Goal: Task Accomplishment & Management: Use online tool/utility

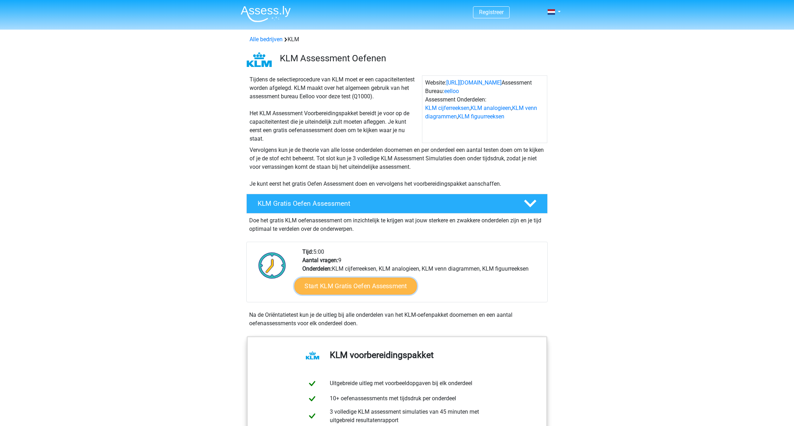
click at [358, 282] on link "Start KLM Gratis Oefen Assessment" at bounding box center [355, 285] width 123 height 17
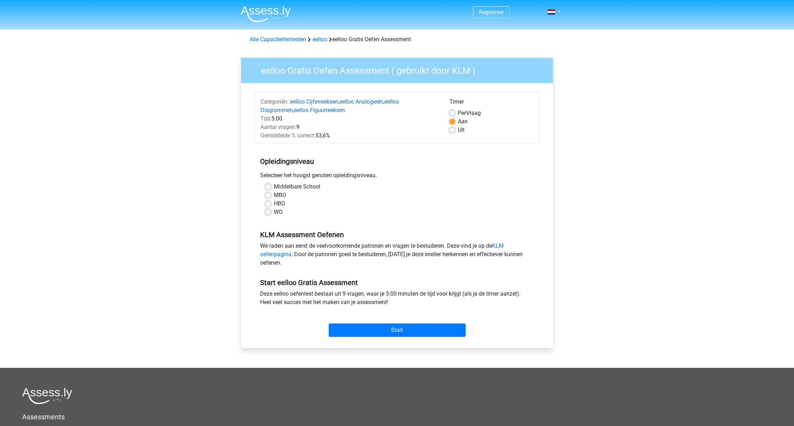
click at [280, 213] on label "WO" at bounding box center [278, 212] width 9 height 8
click at [271, 213] on input "WO" at bounding box center [268, 211] width 6 height 7
radio input "true"
click at [429, 326] on input "Start" at bounding box center [397, 329] width 137 height 13
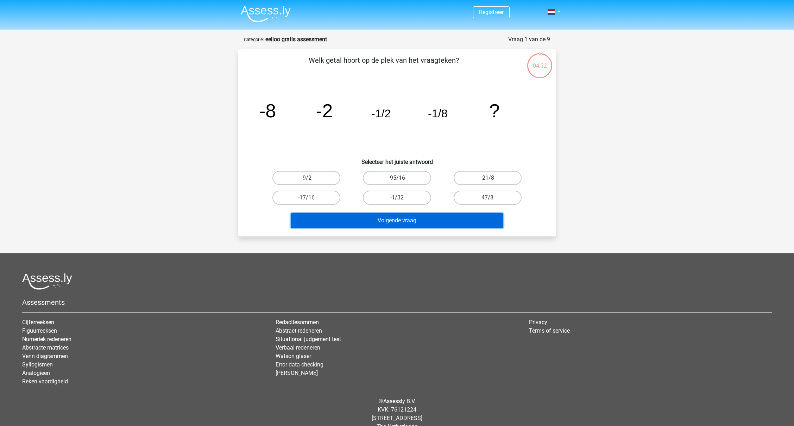
click at [459, 222] on button "Volgende vraag" at bounding box center [397, 220] width 213 height 15
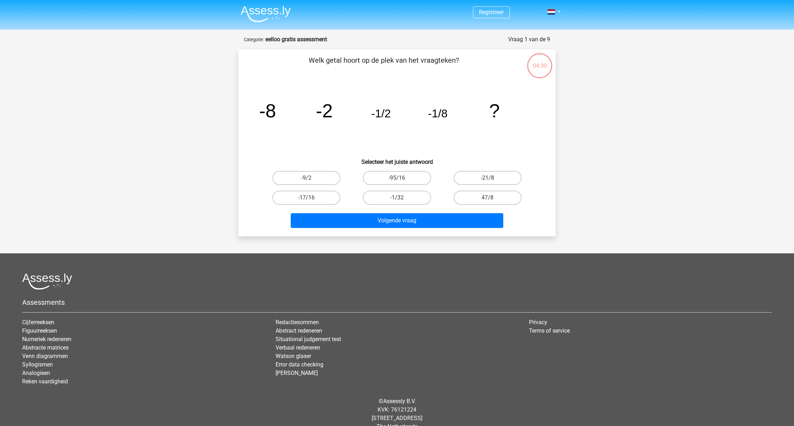
click at [515, 127] on icon "image/svg+xml -8 -2 -1/2 -1/8 ?" at bounding box center [397, 117] width 284 height 71
click at [404, 198] on label "-1/32" at bounding box center [397, 197] width 68 height 14
click at [402, 198] on input "-1/32" at bounding box center [399, 200] width 5 height 5
radio input "true"
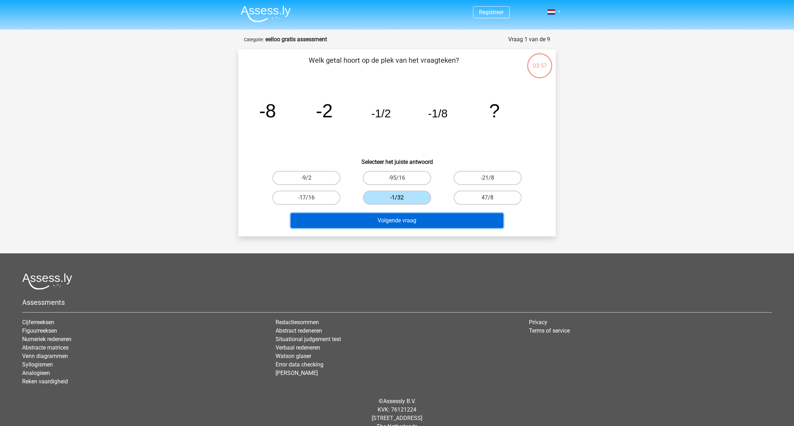
click at [414, 216] on button "Volgende vraag" at bounding box center [397, 220] width 213 height 15
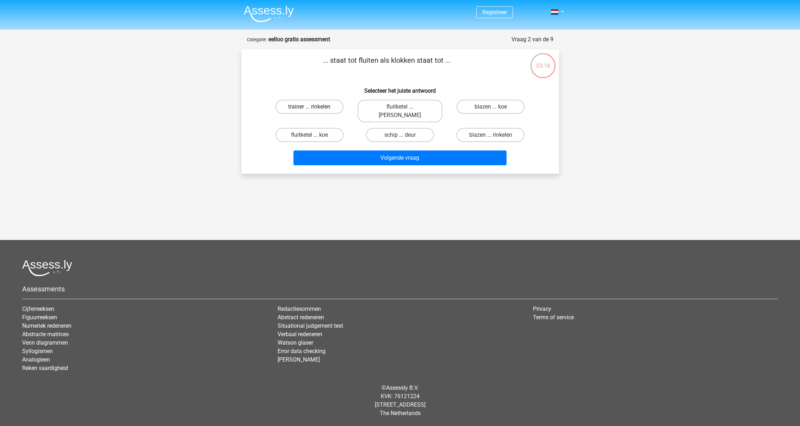
click at [313, 101] on label "trainer ... rinkelen" at bounding box center [309, 107] width 68 height 14
click at [313, 107] on input "trainer ... rinkelen" at bounding box center [311, 109] width 5 height 5
radio input "true"
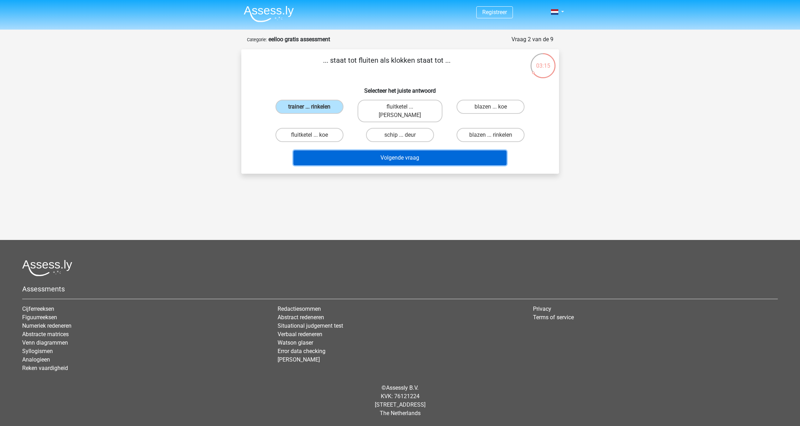
click at [373, 150] on button "Volgende vraag" at bounding box center [399, 157] width 213 height 15
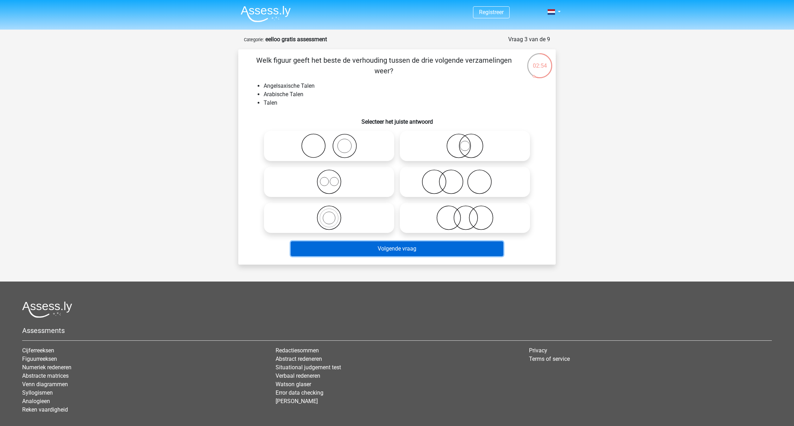
click at [373, 245] on button "Volgende vraag" at bounding box center [397, 248] width 213 height 15
click at [305, 100] on li "Talen" at bounding box center [404, 103] width 281 height 8
click at [347, 149] on icon at bounding box center [329, 145] width 125 height 25
click at [334, 142] on input "radio" at bounding box center [331, 140] width 5 height 5
radio input "true"
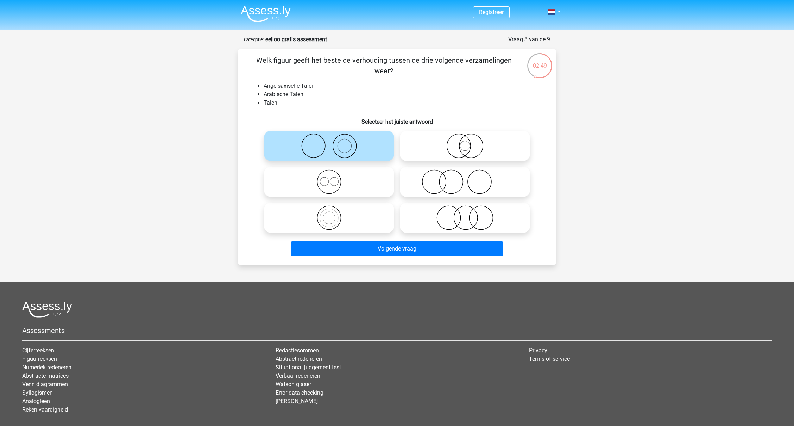
click at [323, 187] on icon at bounding box center [329, 181] width 125 height 25
click at [329, 178] on input "radio" at bounding box center [331, 176] width 5 height 5
radio input "true"
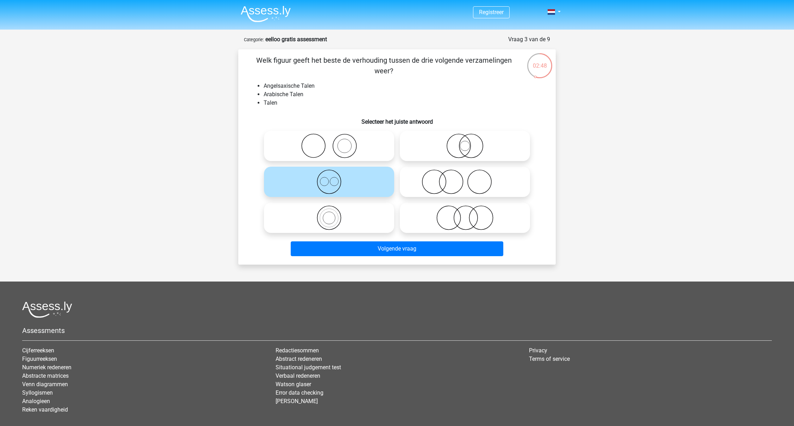
click at [341, 213] on icon at bounding box center [329, 217] width 125 height 25
click at [334, 213] on input "radio" at bounding box center [331, 211] width 5 height 5
radio input "true"
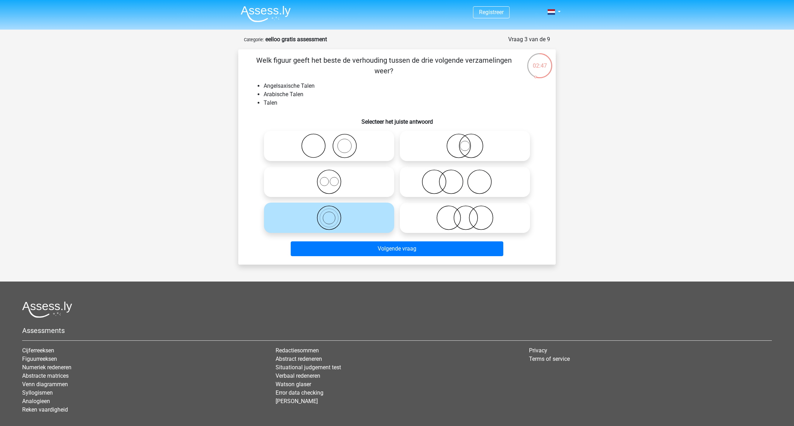
click at [472, 205] on label at bounding box center [465, 217] width 130 height 30
click at [470, 209] on input "radio" at bounding box center [467, 211] width 5 height 5
radio input "true"
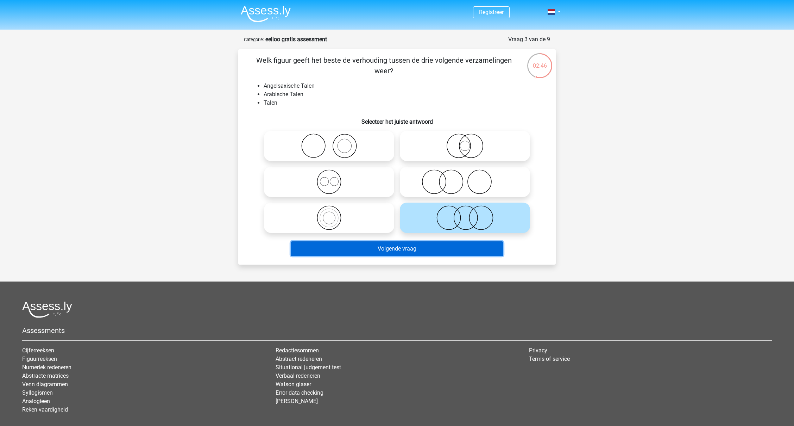
click at [462, 250] on button "Volgende vraag" at bounding box center [397, 248] width 213 height 15
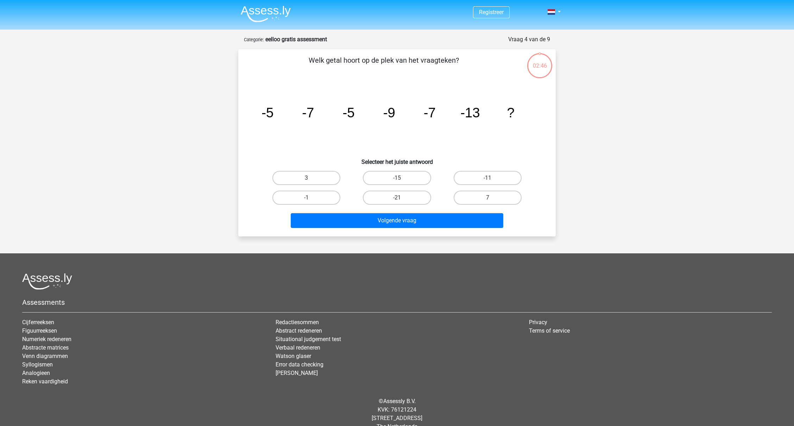
scroll to position [13, 0]
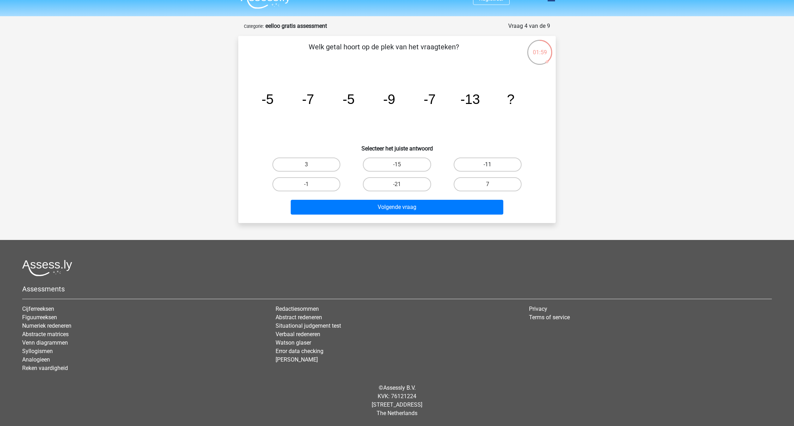
click at [484, 165] on label "-11" at bounding box center [488, 164] width 68 height 14
click at [488, 165] on input "-11" at bounding box center [490, 166] width 5 height 5
radio input "true"
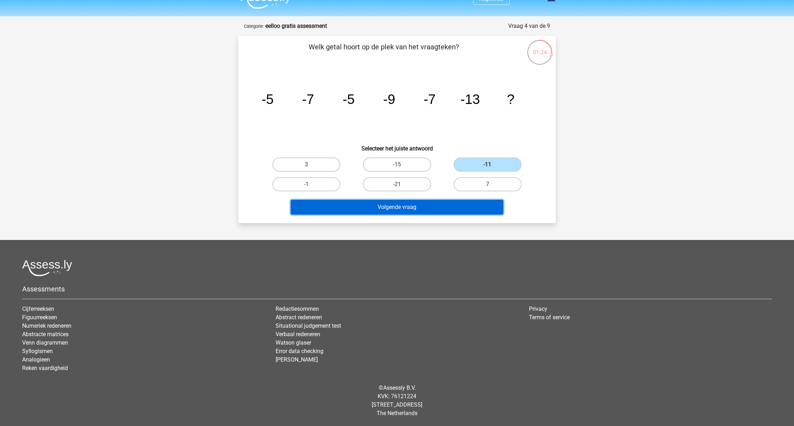
click at [442, 207] on button "Volgende vraag" at bounding box center [397, 207] width 213 height 15
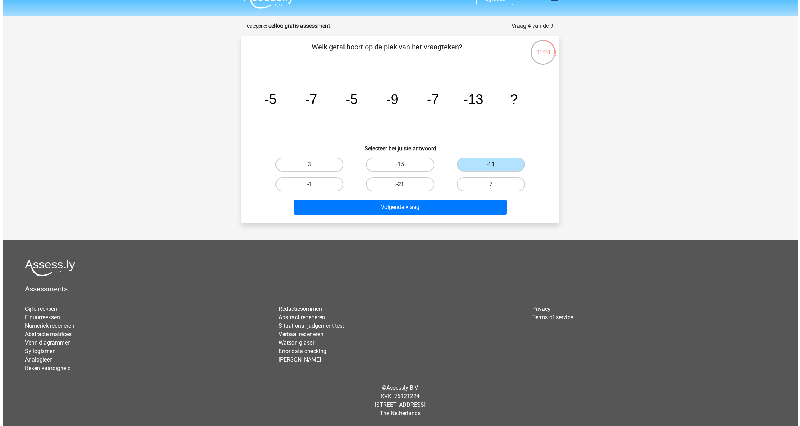
scroll to position [0, 0]
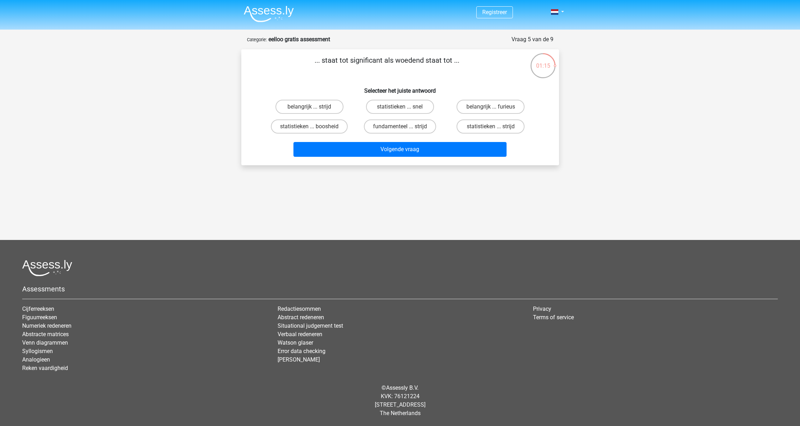
click at [402, 126] on input "fundamenteel ... strijd" at bounding box center [402, 128] width 5 height 5
radio input "true"
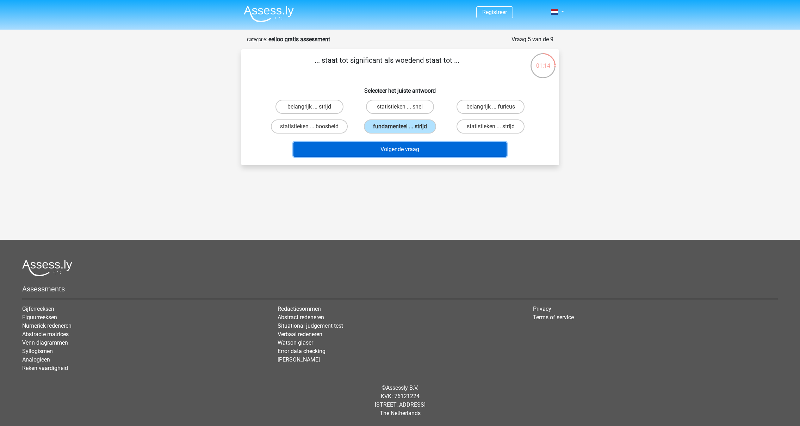
click at [418, 144] on button "Volgende vraag" at bounding box center [399, 149] width 213 height 15
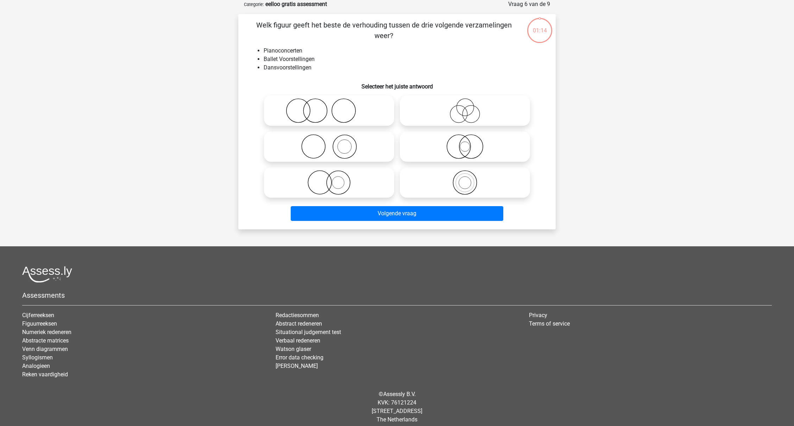
scroll to position [31, 0]
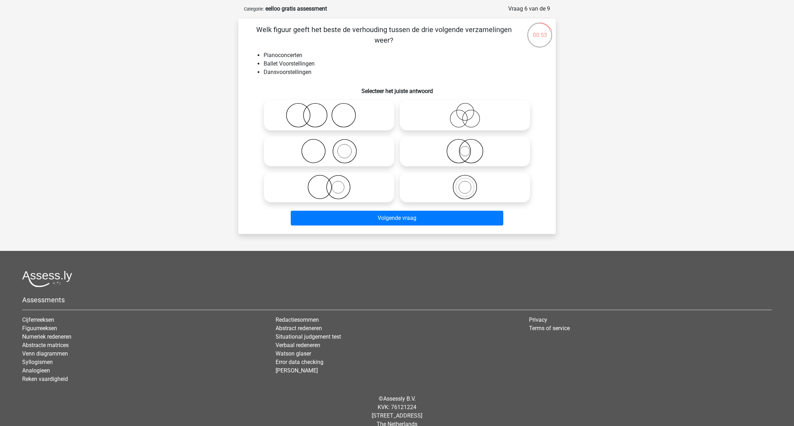
click at [319, 114] on icon at bounding box center [329, 115] width 125 height 25
click at [329, 112] on input "radio" at bounding box center [331, 109] width 5 height 5
radio input "true"
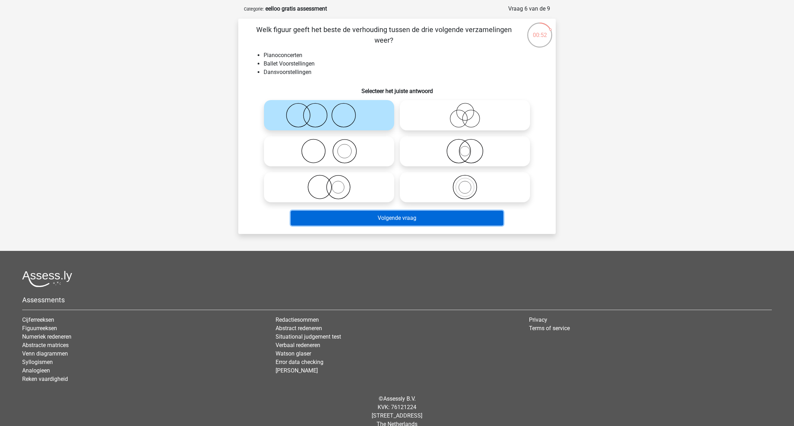
click at [403, 215] on button "Volgende vraag" at bounding box center [397, 218] width 213 height 15
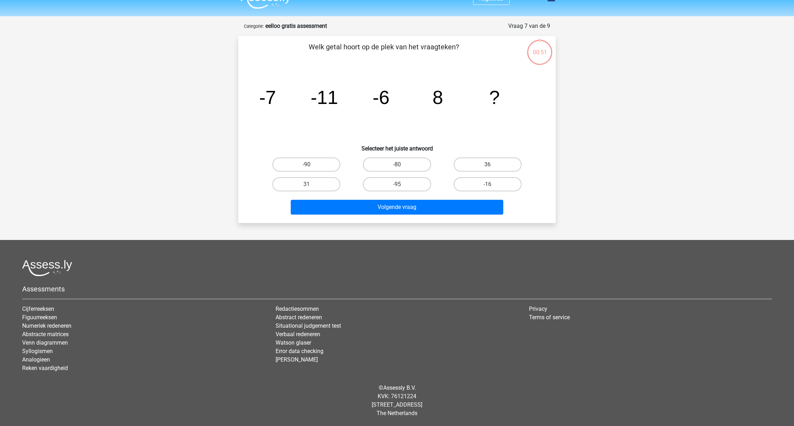
scroll to position [13, 0]
